Goal: Task Accomplishment & Management: Use online tool/utility

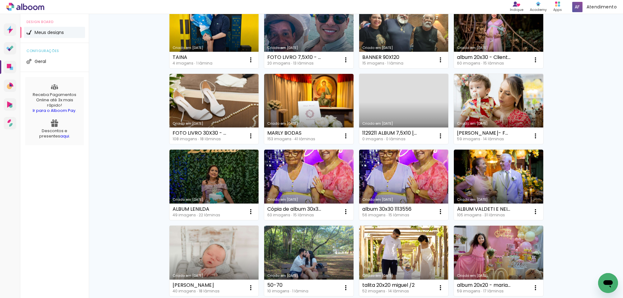
scroll to position [272, 0]
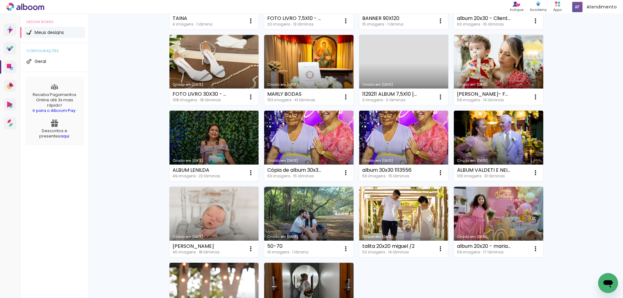
click at [219, 133] on link "Criado em [DATE]" at bounding box center [213, 146] width 89 height 70
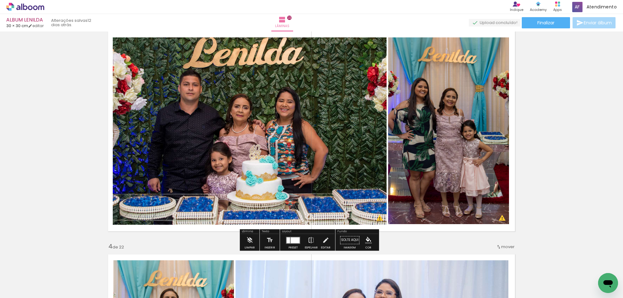
scroll to position [506, 0]
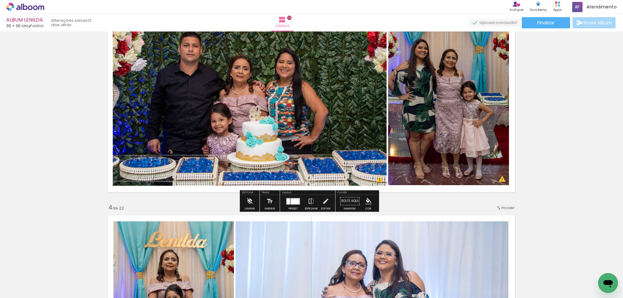
click at [459, 96] on quentale-photo at bounding box center [448, 91] width 121 height 187
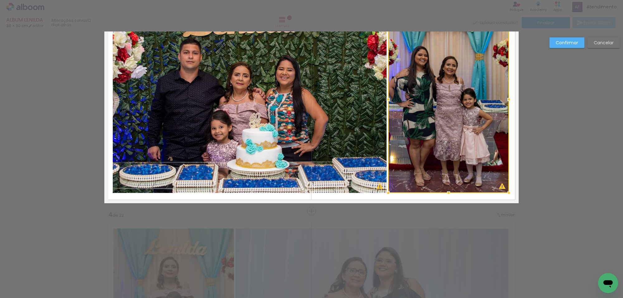
click at [459, 96] on div at bounding box center [448, 99] width 121 height 187
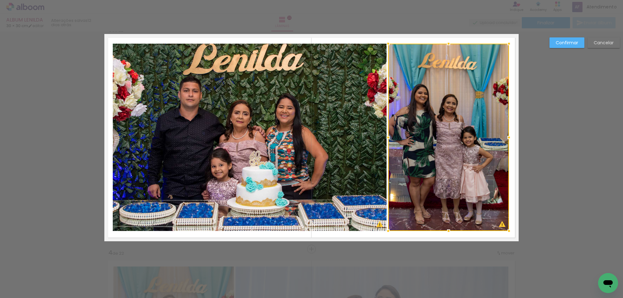
scroll to position [453, 0]
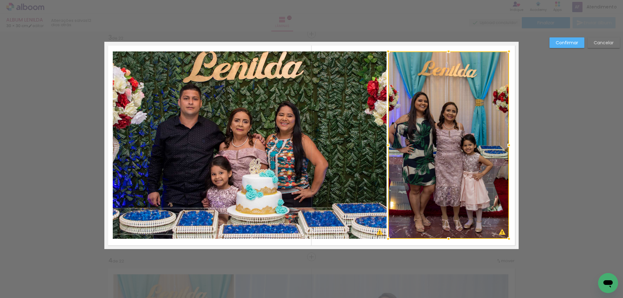
click at [373, 109] on quentale-photo at bounding box center [250, 144] width 274 height 187
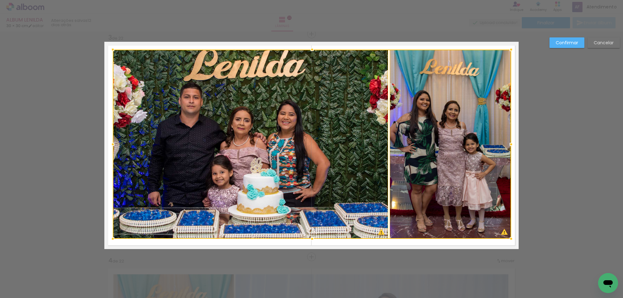
click at [510, 47] on div at bounding box center [511, 49] width 12 height 12
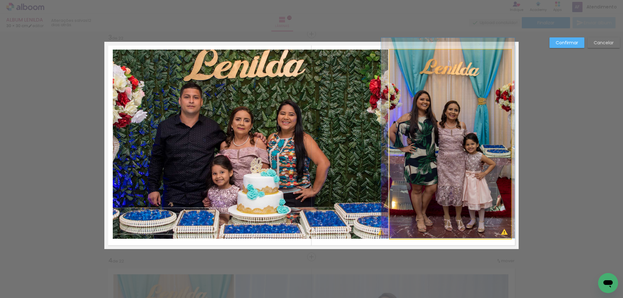
click at [475, 113] on quentale-photo at bounding box center [451, 144] width 122 height 189
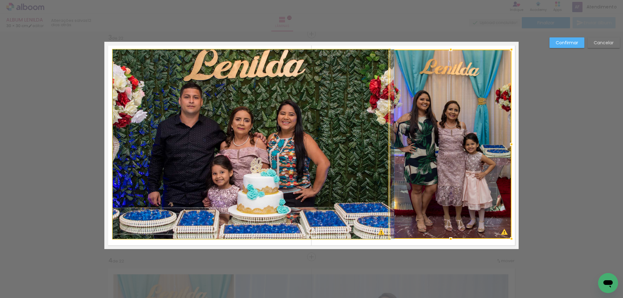
click at [337, 126] on quentale-photo at bounding box center [250, 144] width 275 height 189
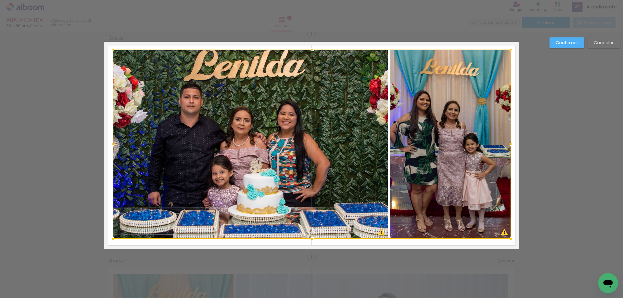
click at [407, 114] on div at bounding box center [312, 144] width 398 height 189
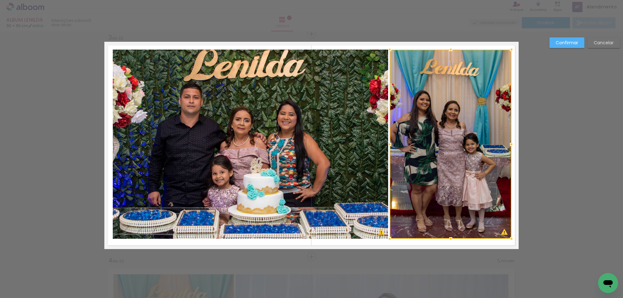
click at [407, 114] on div at bounding box center [451, 144] width 122 height 189
click at [346, 115] on quentale-photo at bounding box center [250, 144] width 275 height 189
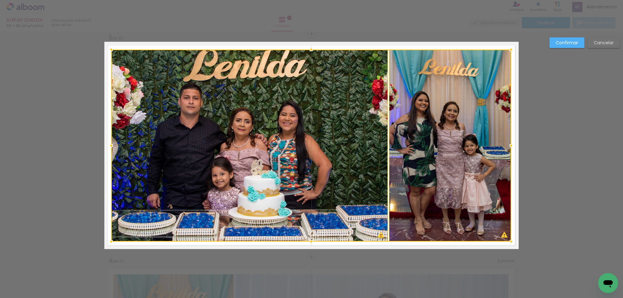
click at [108, 242] on div at bounding box center [111, 241] width 12 height 12
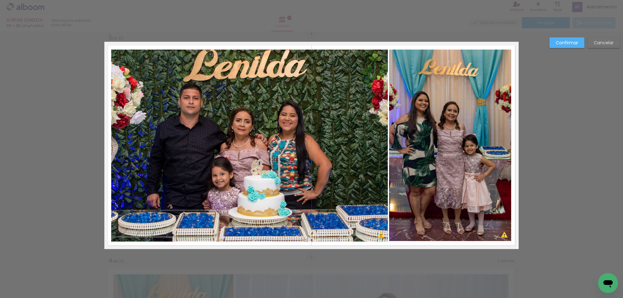
click at [0, 0] on slot "Confirmar" at bounding box center [0, 0] width 0 height 0
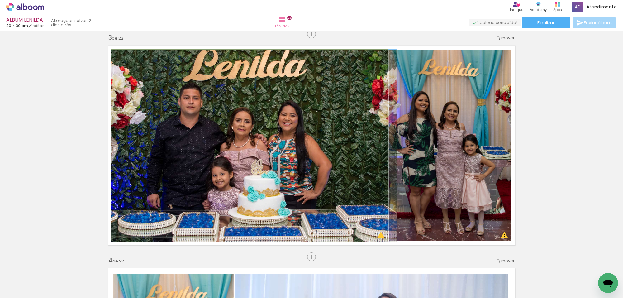
drag, startPoint x: 279, startPoint y: 119, endPoint x: 296, endPoint y: 123, distance: 17.4
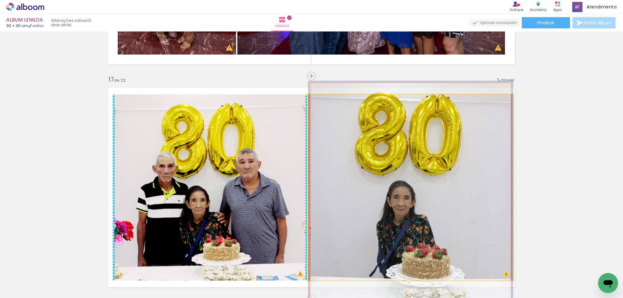
click at [379, 139] on quentale-photo at bounding box center [410, 187] width 204 height 186
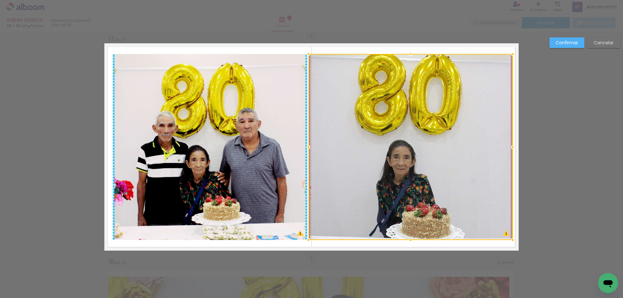
scroll to position [3570, 0]
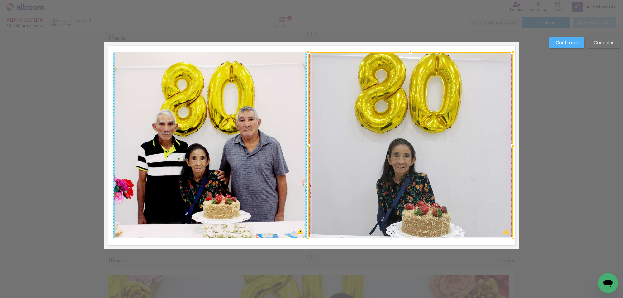
click at [302, 139] on div at bounding box center [308, 145] width 12 height 12
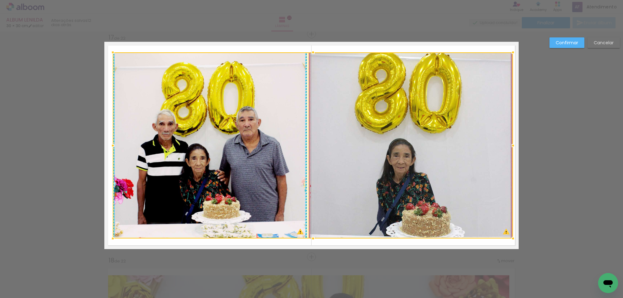
click at [0, 0] on slot "Confirmar" at bounding box center [0, 0] width 0 height 0
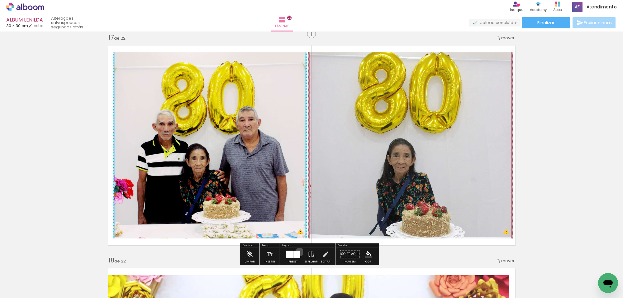
drag, startPoint x: 298, startPoint y: 252, endPoint x: 315, endPoint y: 242, distance: 19.8
click at [298, 251] on div at bounding box center [296, 253] width 7 height 7
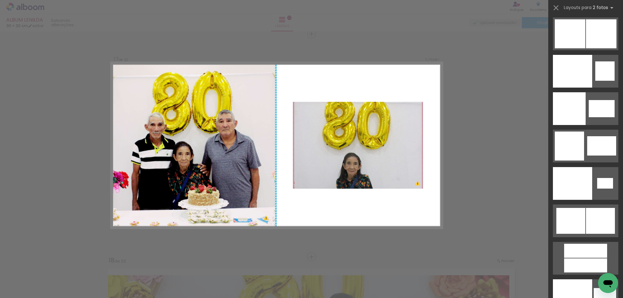
scroll to position [3058, 0]
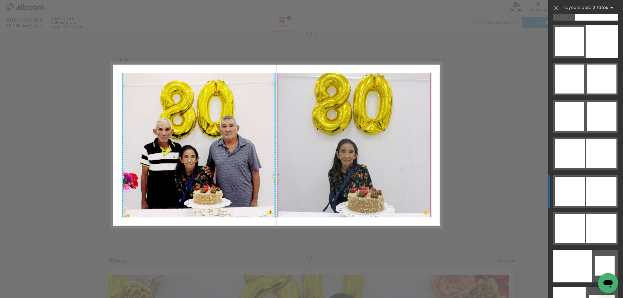
drag, startPoint x: 598, startPoint y: 178, endPoint x: 588, endPoint y: 177, distance: 10.1
click at [598, 21] on div at bounding box center [596, 4] width 43 height 33
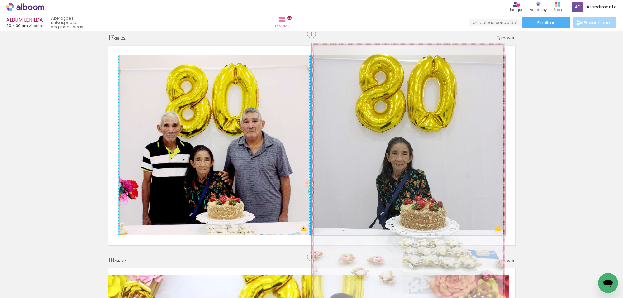
click at [465, 160] on quentale-photo at bounding box center [408, 145] width 193 height 180
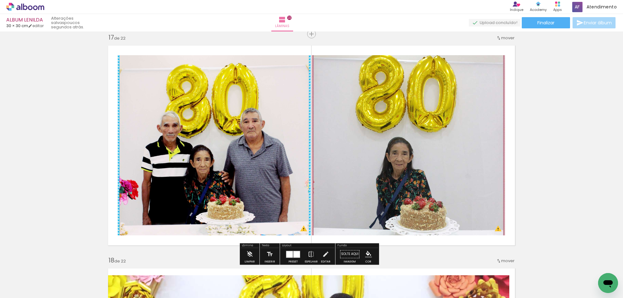
click at [293, 252] on div at bounding box center [296, 254] width 7 height 7
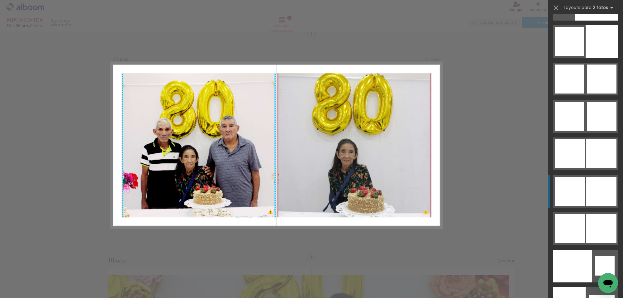
scroll to position [3213, 0]
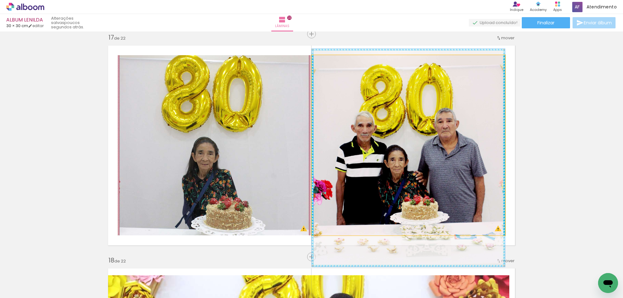
click at [469, 110] on quentale-photo at bounding box center [408, 145] width 193 height 180
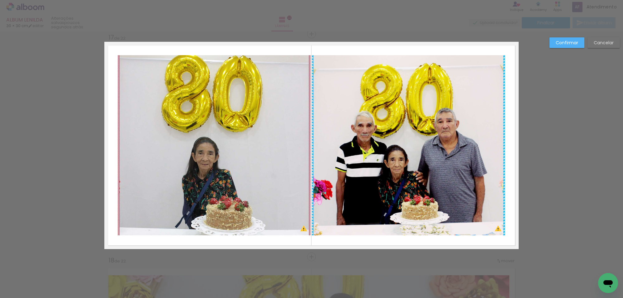
click at [305, 130] on quentale-photo at bounding box center [214, 145] width 193 height 180
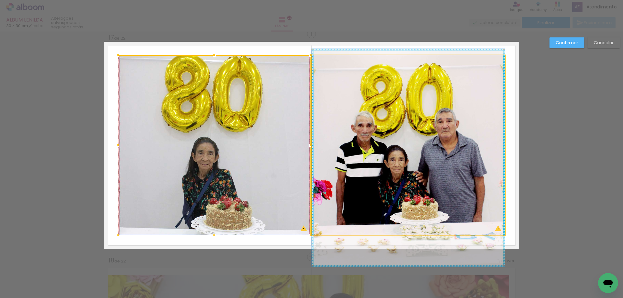
click at [483, 72] on quentale-photo at bounding box center [408, 145] width 193 height 180
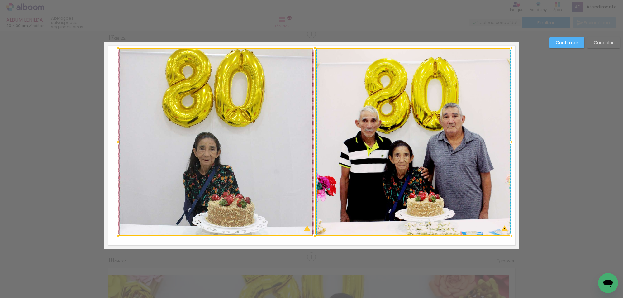
drag, startPoint x: 505, startPoint y: 53, endPoint x: 508, endPoint y: 50, distance: 4.8
click at [508, 50] on div at bounding box center [511, 48] width 12 height 12
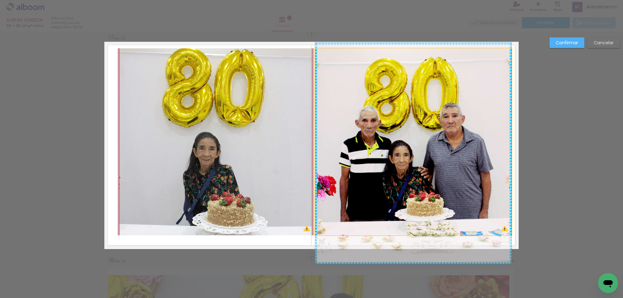
click at [423, 74] on quentale-photo at bounding box center [413, 141] width 196 height 187
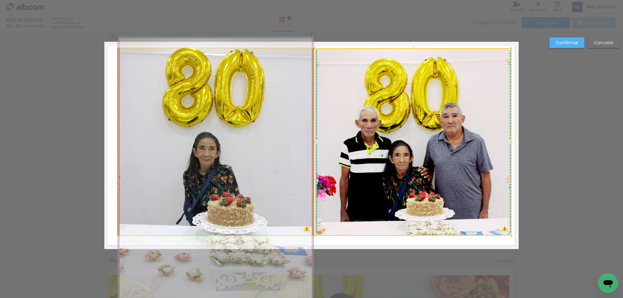
click at [258, 135] on quentale-photo at bounding box center [216, 141] width 196 height 187
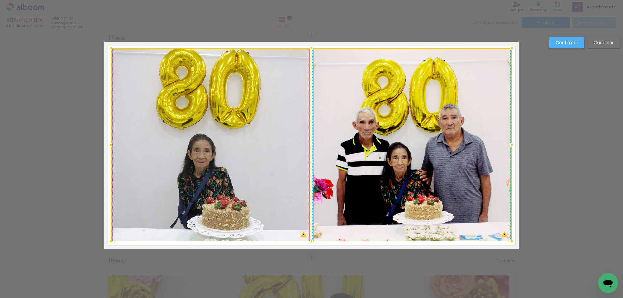
drag, startPoint x: 115, startPoint y: 233, endPoint x: 108, endPoint y: 239, distance: 9.3
click at [108, 239] on div at bounding box center [111, 241] width 12 height 12
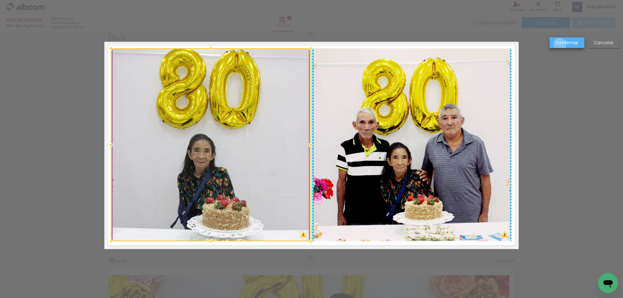
click at [0, 0] on slot "Confirmar" at bounding box center [0, 0] width 0 height 0
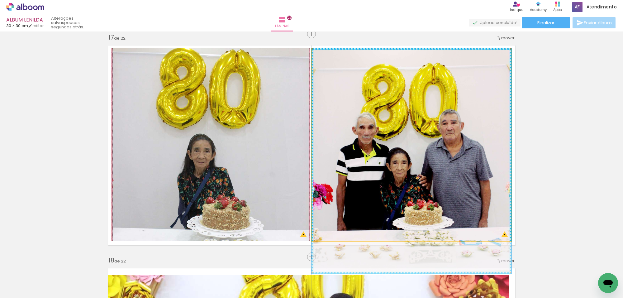
drag, startPoint x: 434, startPoint y: 99, endPoint x: 430, endPoint y: 107, distance: 8.8
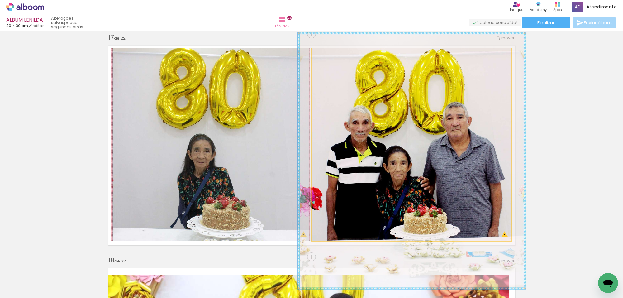
drag, startPoint x: 326, startPoint y: 55, endPoint x: 333, endPoint y: 59, distance: 7.9
click at [330, 55] on div at bounding box center [329, 55] width 10 height 10
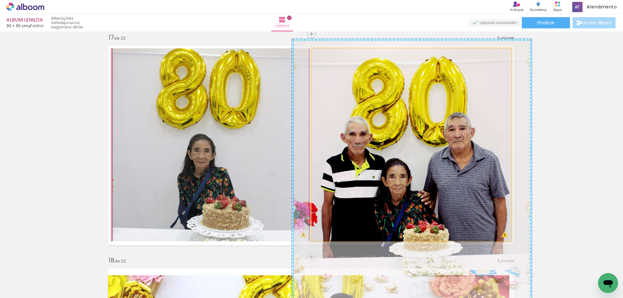
drag, startPoint x: 366, startPoint y: 91, endPoint x: 368, endPoint y: 104, distance: 13.8
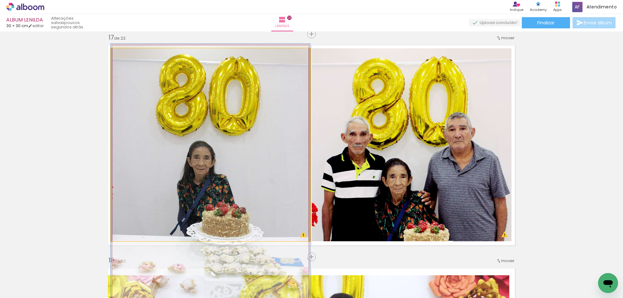
drag, startPoint x: 290, startPoint y: 106, endPoint x: 289, endPoint y: 113, distance: 7.0
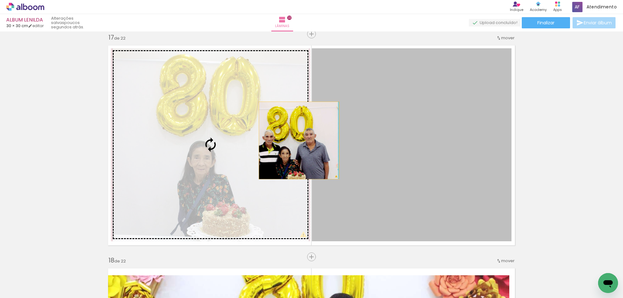
drag, startPoint x: 346, startPoint y: 139, endPoint x: 269, endPoint y: 139, distance: 76.3
click at [0, 0] on slot at bounding box center [0, 0] width 0 height 0
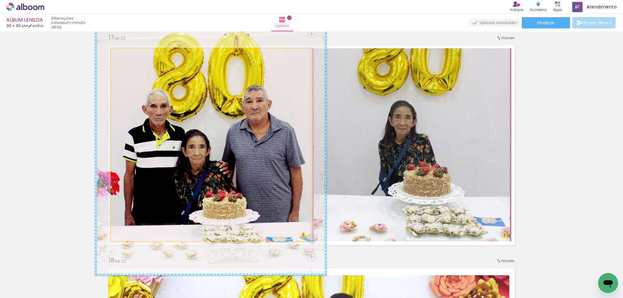
type paper-slider "116"
click at [129, 55] on div at bounding box center [129, 55] width 10 height 10
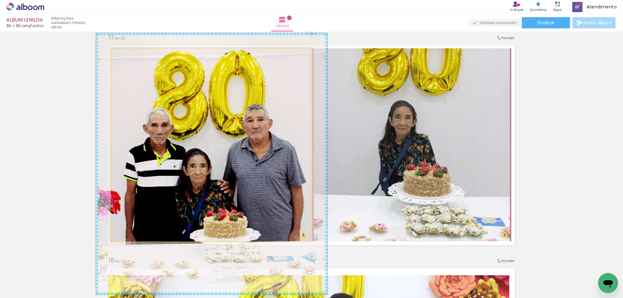
drag, startPoint x: 179, startPoint y: 89, endPoint x: 181, endPoint y: 107, distance: 17.5
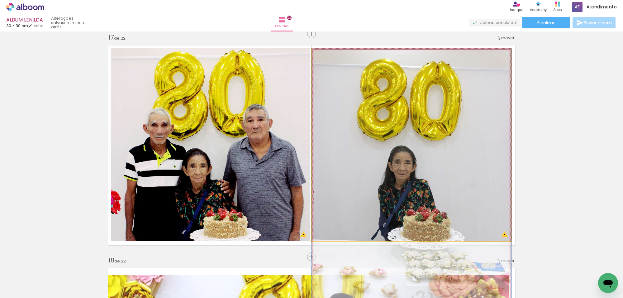
drag, startPoint x: 370, startPoint y: 107, endPoint x: 369, endPoint y: 154, distance: 46.7
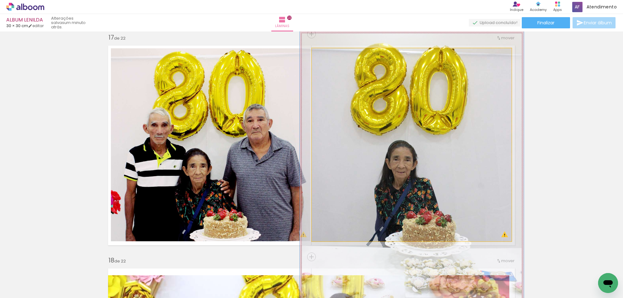
drag, startPoint x: 325, startPoint y: 55, endPoint x: 329, endPoint y: 55, distance: 3.4
type paper-slider "116"
click at [329, 55] on div at bounding box center [329, 55] width 10 height 10
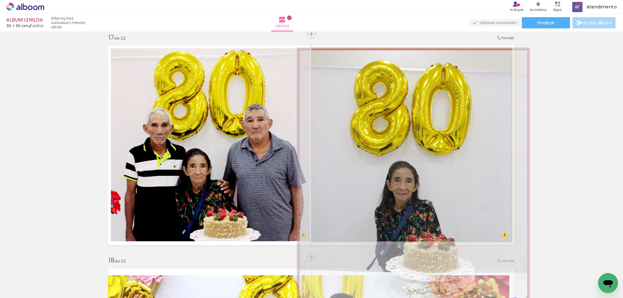
drag, startPoint x: 386, startPoint y: 113, endPoint x: 387, endPoint y: 139, distance: 26.8
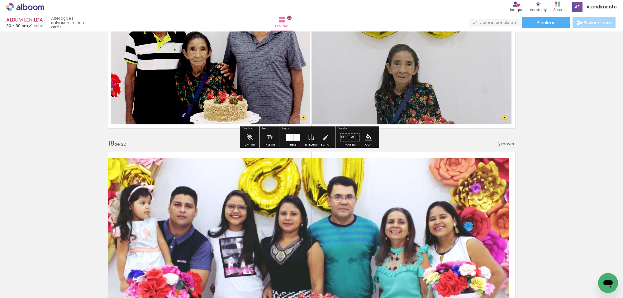
scroll to position [3764, 0]
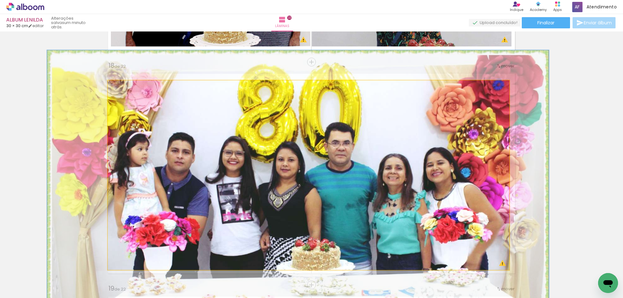
drag, startPoint x: 367, startPoint y: 132, endPoint x: 365, endPoint y: 155, distance: 23.5
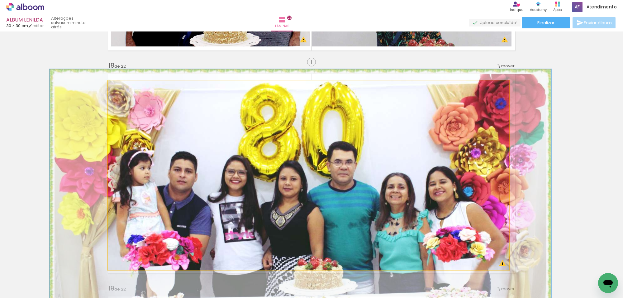
drag, startPoint x: 364, startPoint y: 131, endPoint x: 366, endPoint y: 150, distance: 19.1
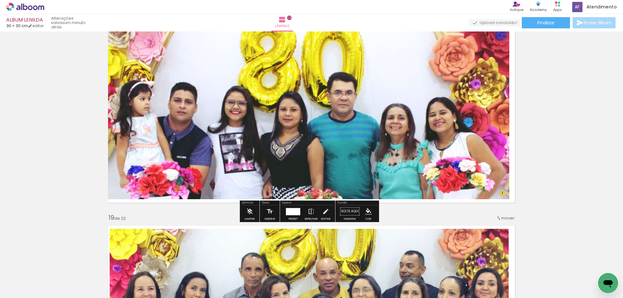
scroll to position [3842, 0]
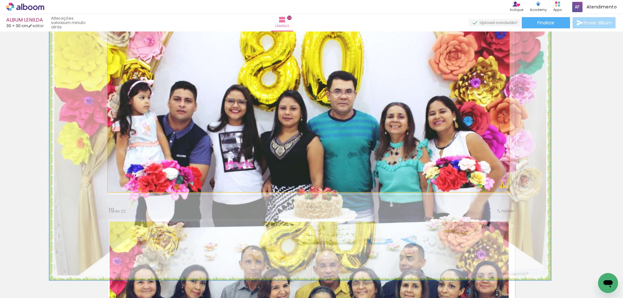
drag, startPoint x: 376, startPoint y: 94, endPoint x: 376, endPoint y: 100, distance: 5.9
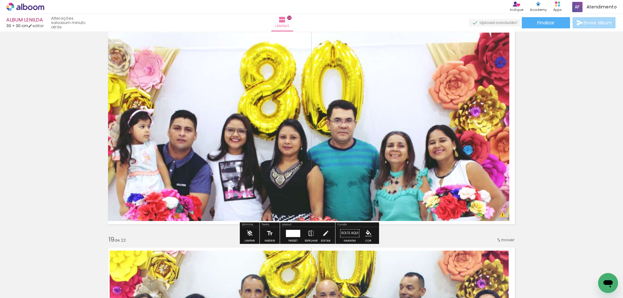
scroll to position [3803, 0]
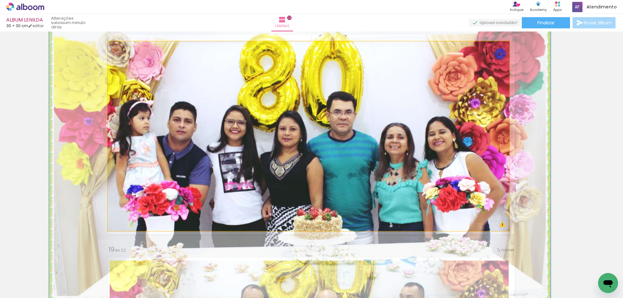
drag, startPoint x: 365, startPoint y: 111, endPoint x: 365, endPoint y: 92, distance: 18.4
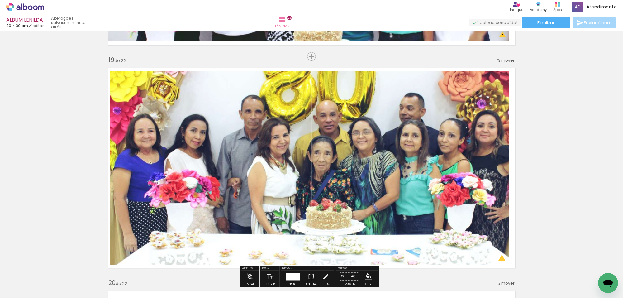
scroll to position [4037, 0]
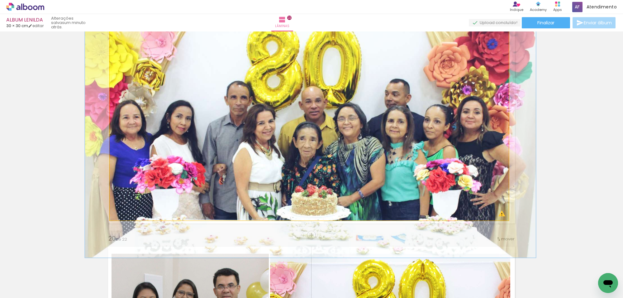
drag, startPoint x: 354, startPoint y: 107, endPoint x: 339, endPoint y: 137, distance: 33.6
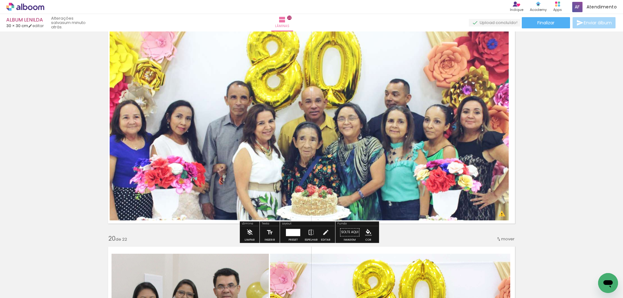
scroll to position [3998, 0]
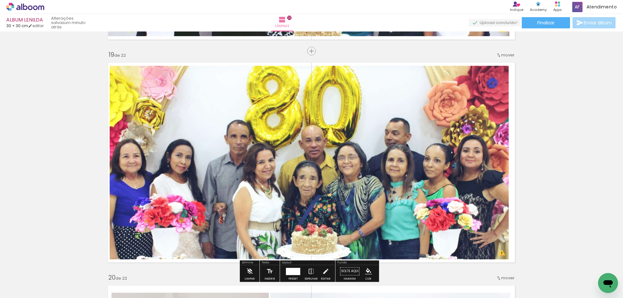
click at [359, 112] on quentale-photo at bounding box center [309, 162] width 399 height 193
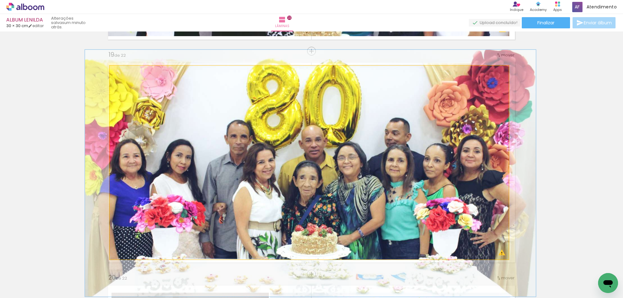
click at [359, 112] on quentale-photo at bounding box center [309, 162] width 399 height 193
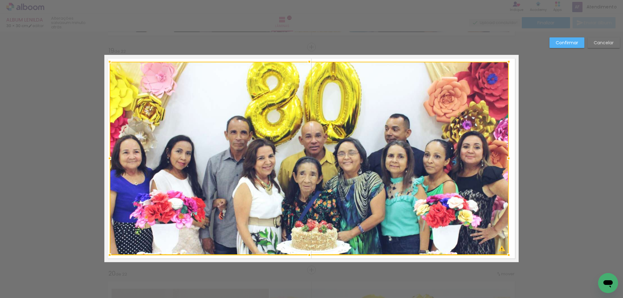
scroll to position [4015, 0]
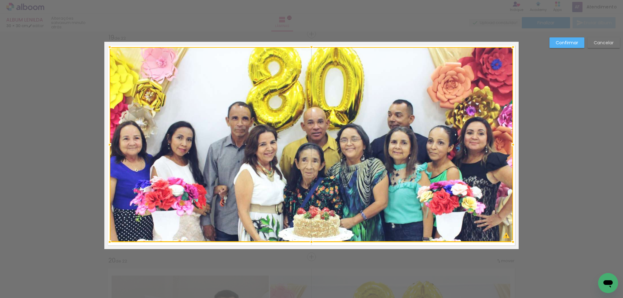
drag, startPoint x: 505, startPoint y: 51, endPoint x: 508, endPoint y: 50, distance: 3.5
click at [508, 50] on div at bounding box center [513, 47] width 12 height 12
click at [404, 113] on div at bounding box center [311, 144] width 403 height 195
click at [308, 242] on div at bounding box center [311, 242] width 12 height 12
click at [0, 0] on slot "Confirmar" at bounding box center [0, 0] width 0 height 0
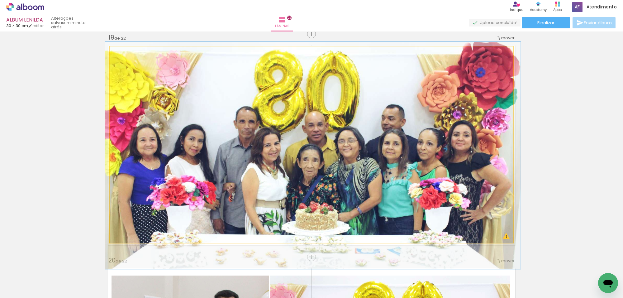
type paper-slider "103"
click at [122, 54] on div at bounding box center [125, 53] width 6 height 6
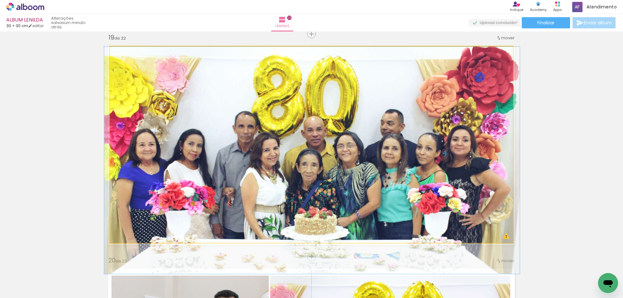
drag, startPoint x: 261, startPoint y: 97, endPoint x: 260, endPoint y: 102, distance: 4.7
click at [277, 82] on quentale-photo at bounding box center [311, 144] width 403 height 196
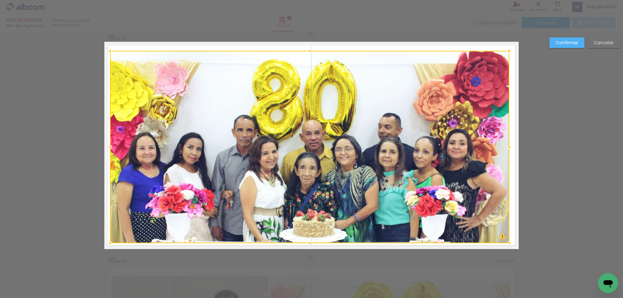
drag, startPoint x: 508, startPoint y: 49, endPoint x: 480, endPoint y: 57, distance: 29.0
click at [505, 50] on div at bounding box center [509, 51] width 12 height 12
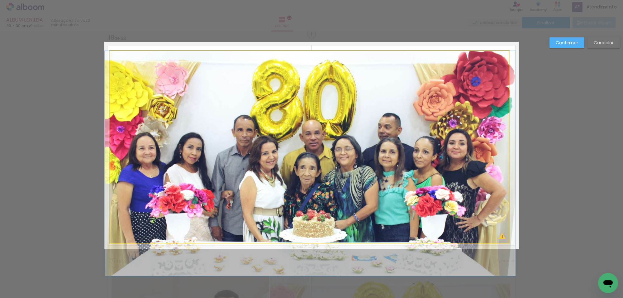
click at [421, 82] on quentale-photo at bounding box center [309, 147] width 399 height 192
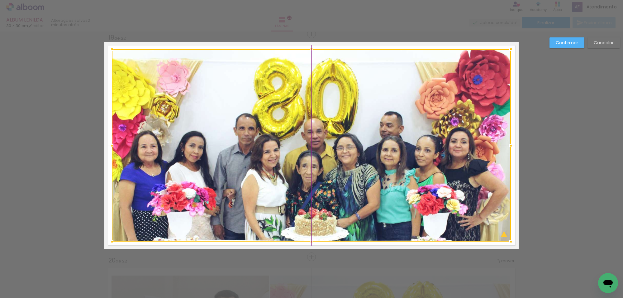
click at [394, 94] on div at bounding box center [311, 145] width 399 height 192
click at [0, 0] on slot "Confirmar" at bounding box center [0, 0] width 0 height 0
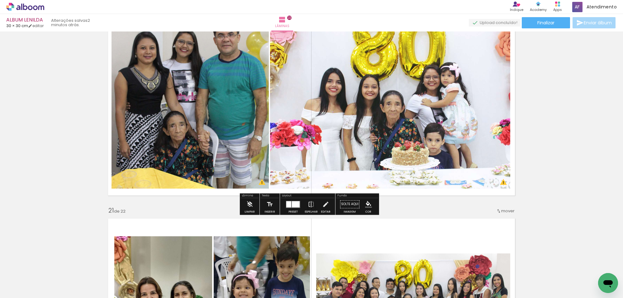
click at [380, 100] on quentale-photo at bounding box center [390, 96] width 240 height 186
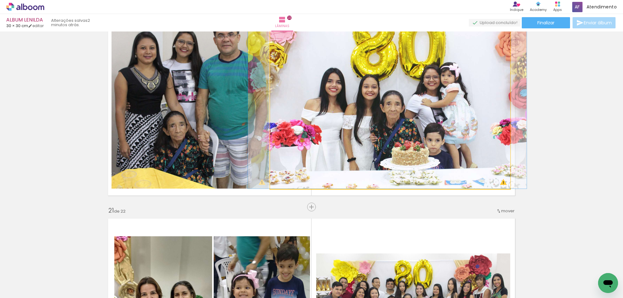
click at [380, 100] on quentale-photo at bounding box center [390, 96] width 240 height 186
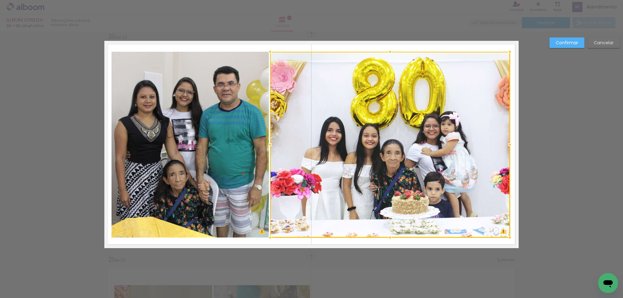
scroll to position [4238, 0]
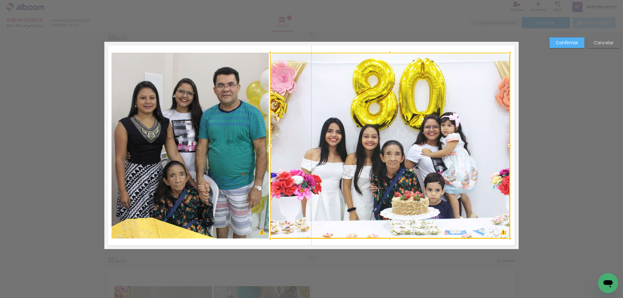
click at [250, 112] on quentale-photo at bounding box center [189, 146] width 157 height 186
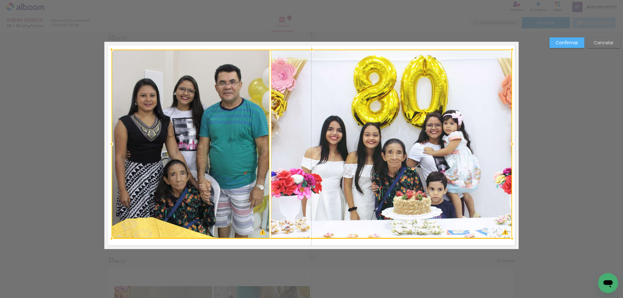
drag, startPoint x: 508, startPoint y: 53, endPoint x: 511, endPoint y: 51, distance: 3.7
click at [511, 51] on div at bounding box center [512, 49] width 12 height 12
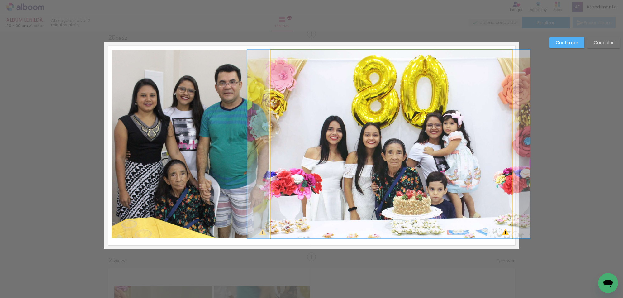
click at [492, 60] on quentale-photo at bounding box center [391, 144] width 241 height 189
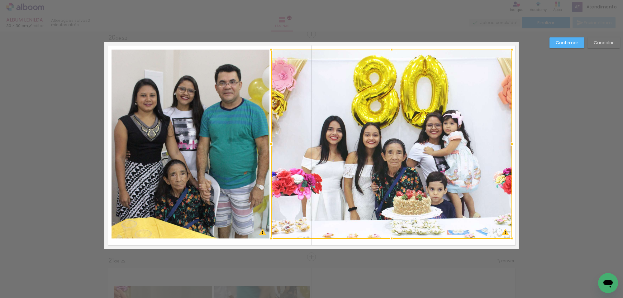
click at [253, 107] on quentale-photo at bounding box center [190, 144] width 158 height 189
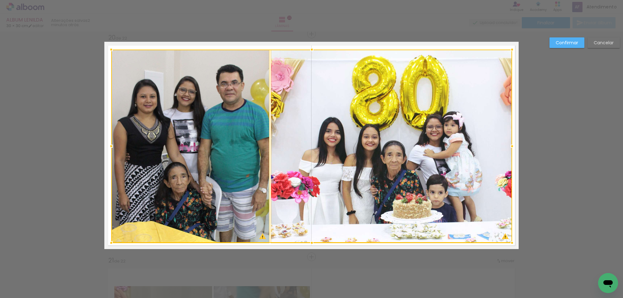
drag, startPoint x: 109, startPoint y: 238, endPoint x: 108, endPoint y: 242, distance: 4.1
click at [108, 242] on div at bounding box center [111, 242] width 12 height 12
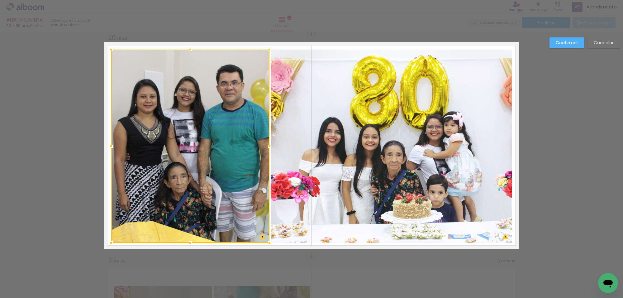
click at [0, 0] on slot "Confirmar" at bounding box center [0, 0] width 0 height 0
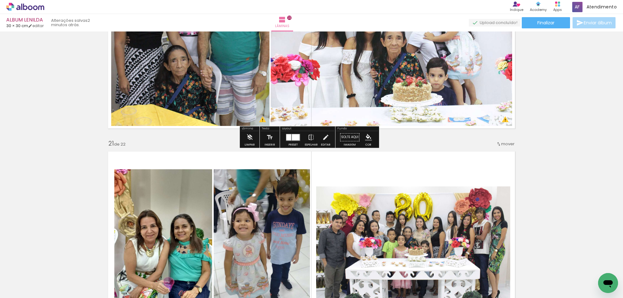
scroll to position [4393, 0]
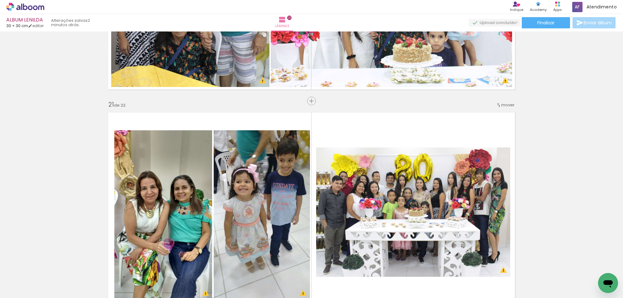
click at [395, 165] on quentale-photo at bounding box center [413, 211] width 194 height 129
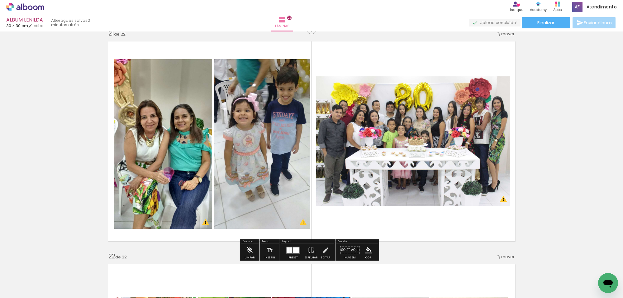
scroll to position [4471, 0]
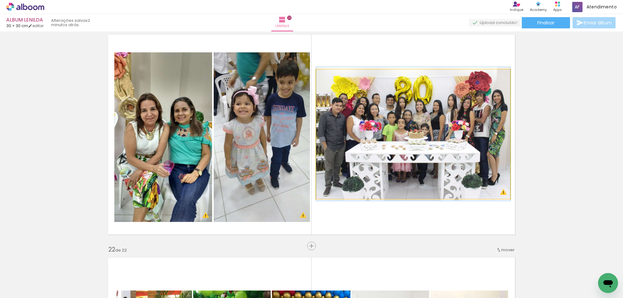
click at [409, 133] on quentale-photo at bounding box center [413, 133] width 194 height 129
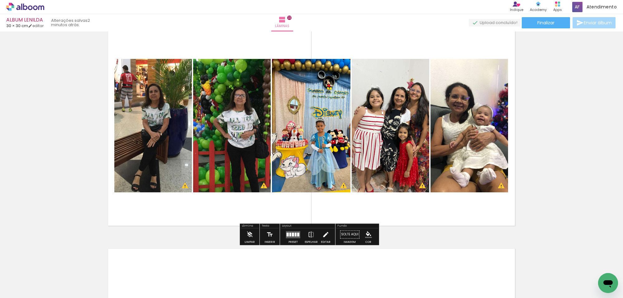
scroll to position [4744, 0]
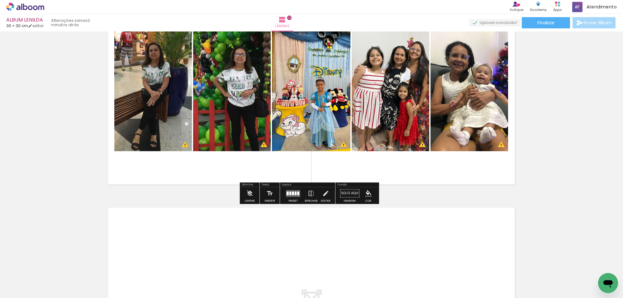
click at [297, 195] on quentale-layouter at bounding box center [293, 193] width 14 height 7
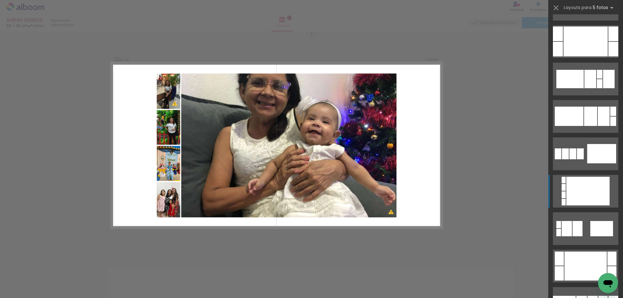
scroll to position [2876, 0]
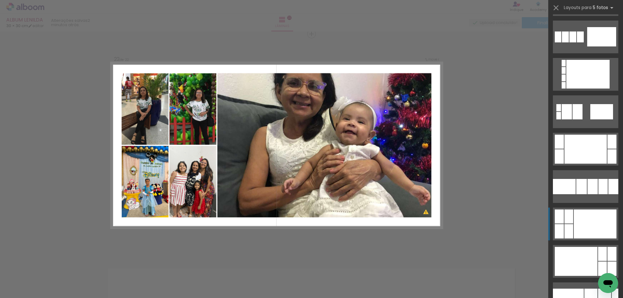
click at [591, 213] on div at bounding box center [595, 223] width 43 height 29
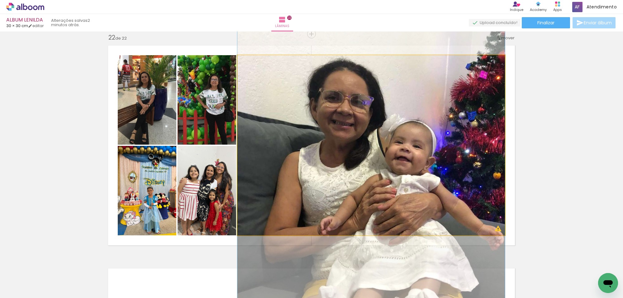
drag, startPoint x: 426, startPoint y: 173, endPoint x: 426, endPoint y: 180, distance: 7.2
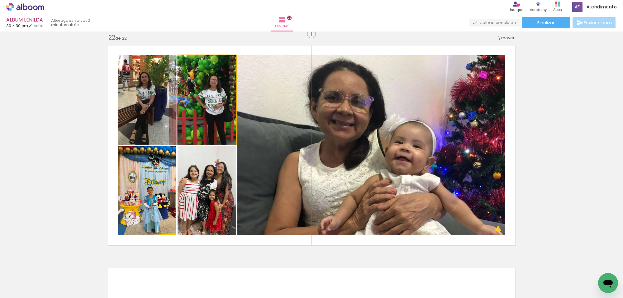
drag, startPoint x: 215, startPoint y: 116, endPoint x: 212, endPoint y: 114, distance: 3.6
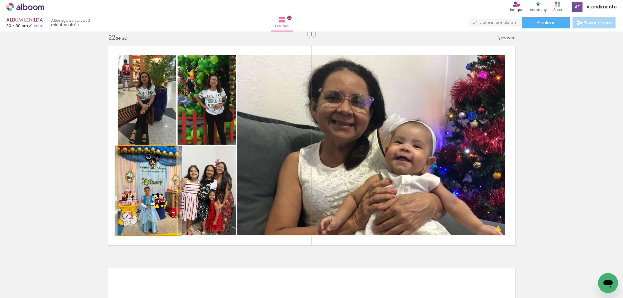
drag, startPoint x: 144, startPoint y: 181, endPoint x: 141, endPoint y: 177, distance: 5.2
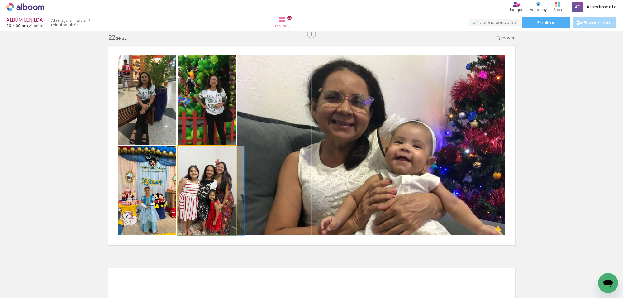
drag, startPoint x: 194, startPoint y: 178, endPoint x: 198, endPoint y: 168, distance: 11.3
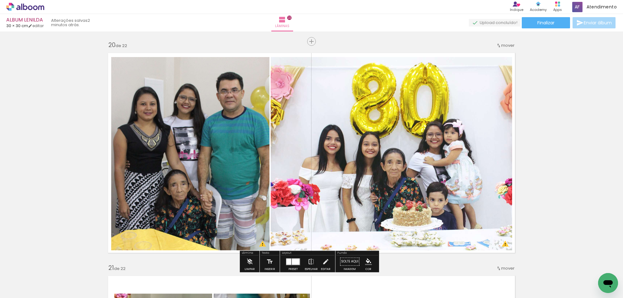
scroll to position [4217, 0]
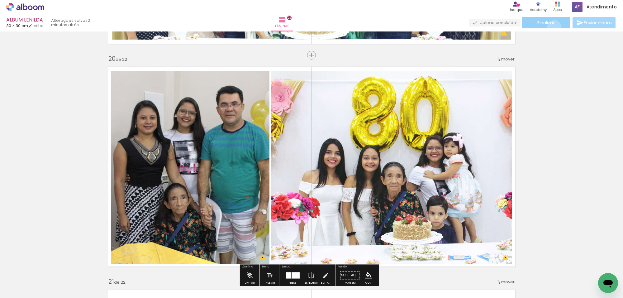
click at [552, 27] on paper-button "Finalizar" at bounding box center [546, 22] width 48 height 11
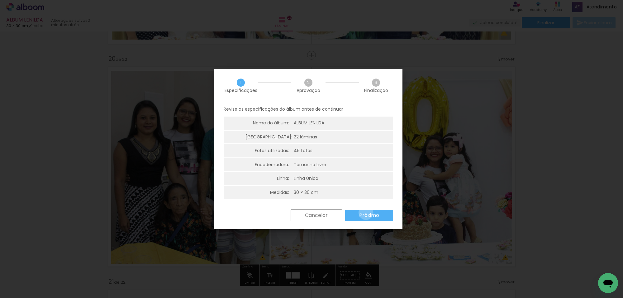
click at [0, 0] on slot "Próximo" at bounding box center [0, 0] width 0 height 0
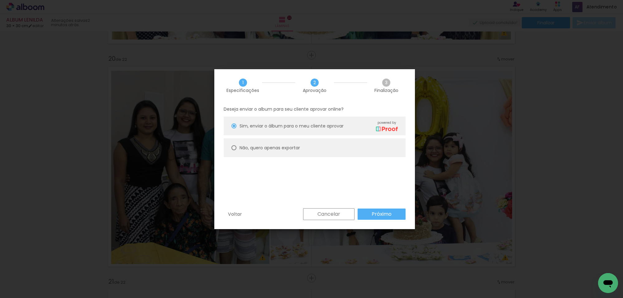
click at [375, 149] on paper-radio-button "Não, quero apenas exportar" at bounding box center [315, 147] width 182 height 19
type paper-radio-button "on"
click at [0, 0] on slot "Próximo" at bounding box center [0, 0] width 0 height 0
type input "Alta, 300 DPI"
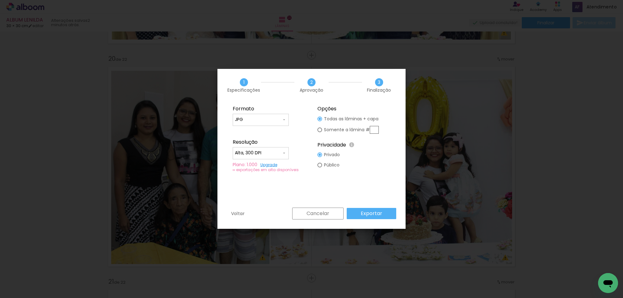
click at [0, 0] on slot "Cancelar" at bounding box center [0, 0] width 0 height 0
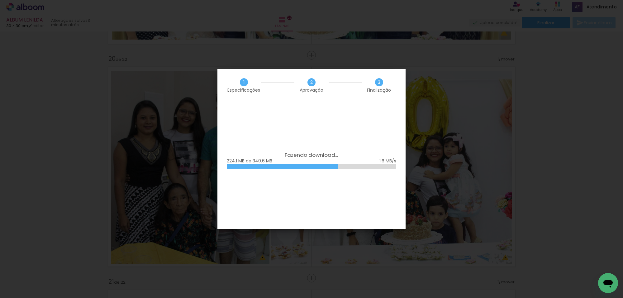
scroll to position [2876, 0]
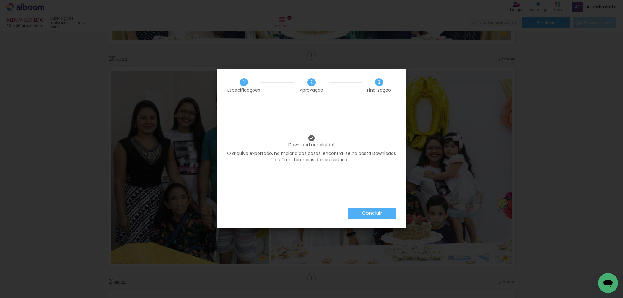
click at [0, 0] on slot "Concluir" at bounding box center [0, 0] width 0 height 0
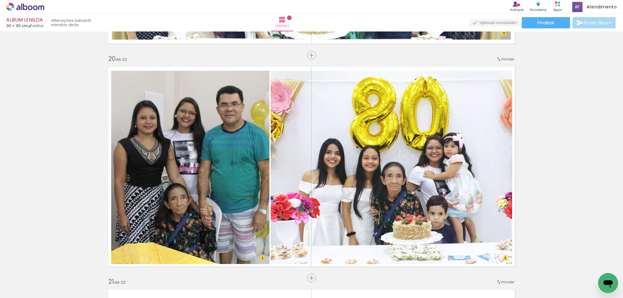
scroll to position [2876, 0]
